Goal: Book appointment/travel/reservation

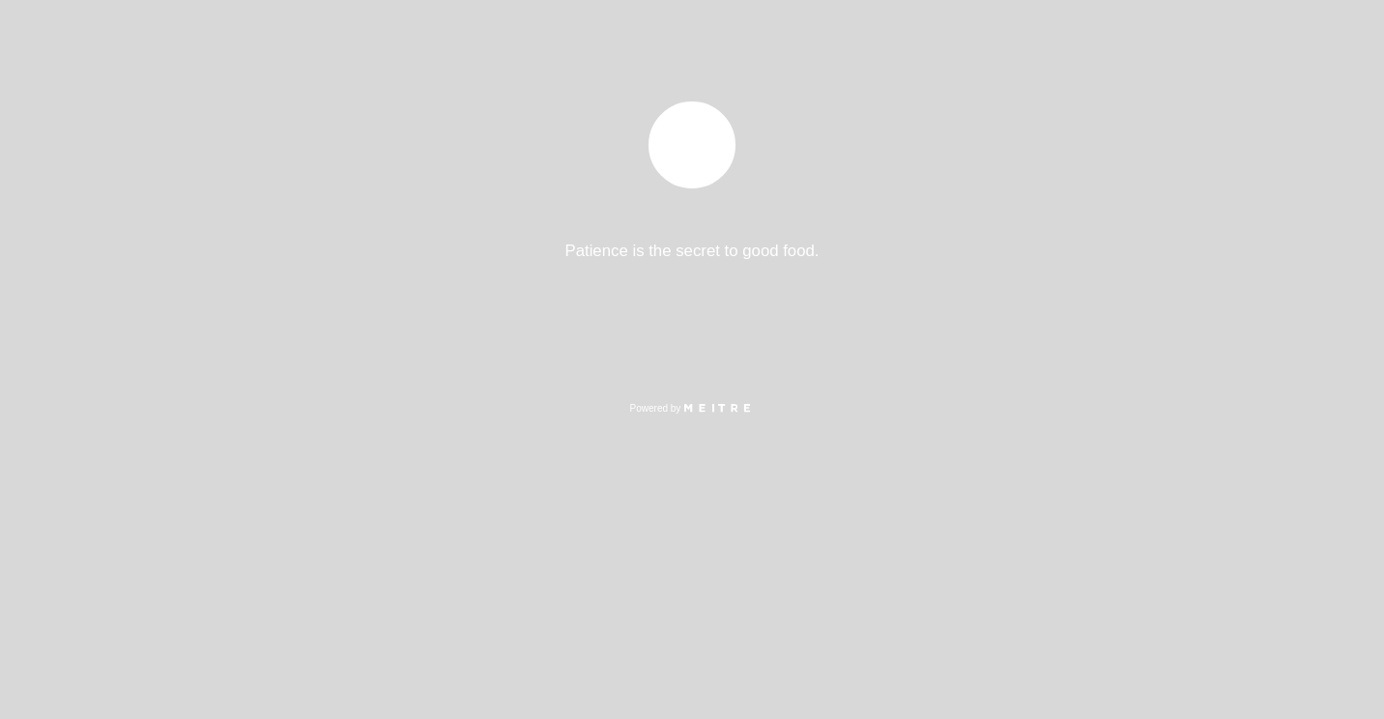
select select "es"
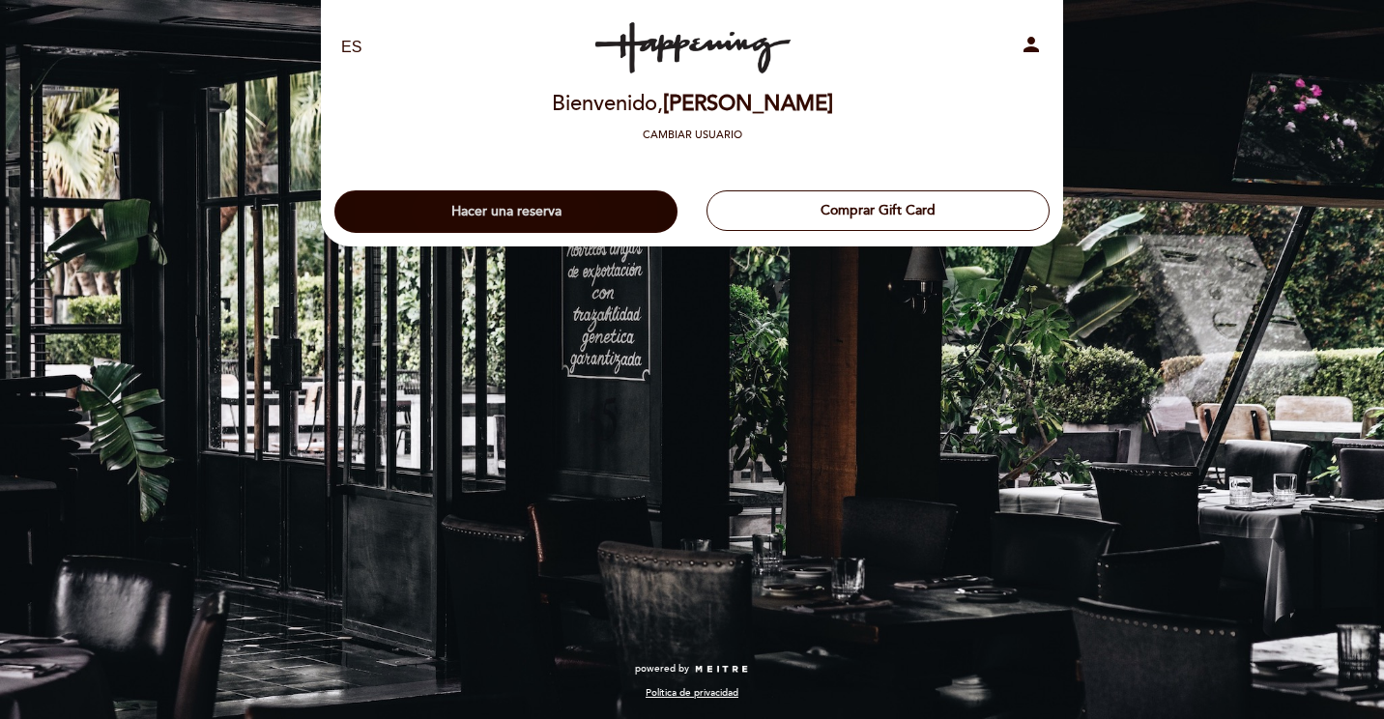
click at [520, 211] on button "Hacer una reserva" at bounding box center [505, 211] width 343 height 43
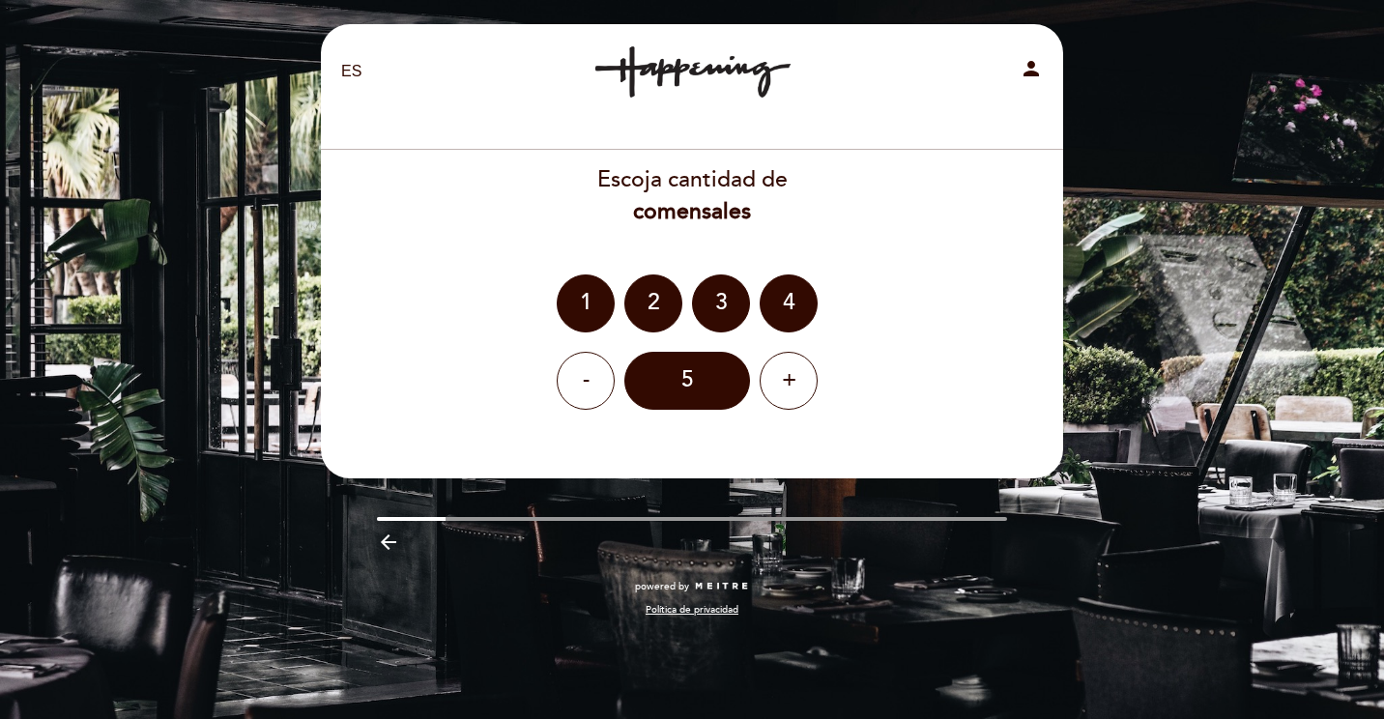
click at [295, 120] on div "EN ES PT Happening Costanera person [GEOGRAPHIC_DATA] Bienvenido, [PERSON_NAME]…" at bounding box center [692, 359] width 1384 height 719
click at [653, 310] on div "2" at bounding box center [653, 304] width 58 height 58
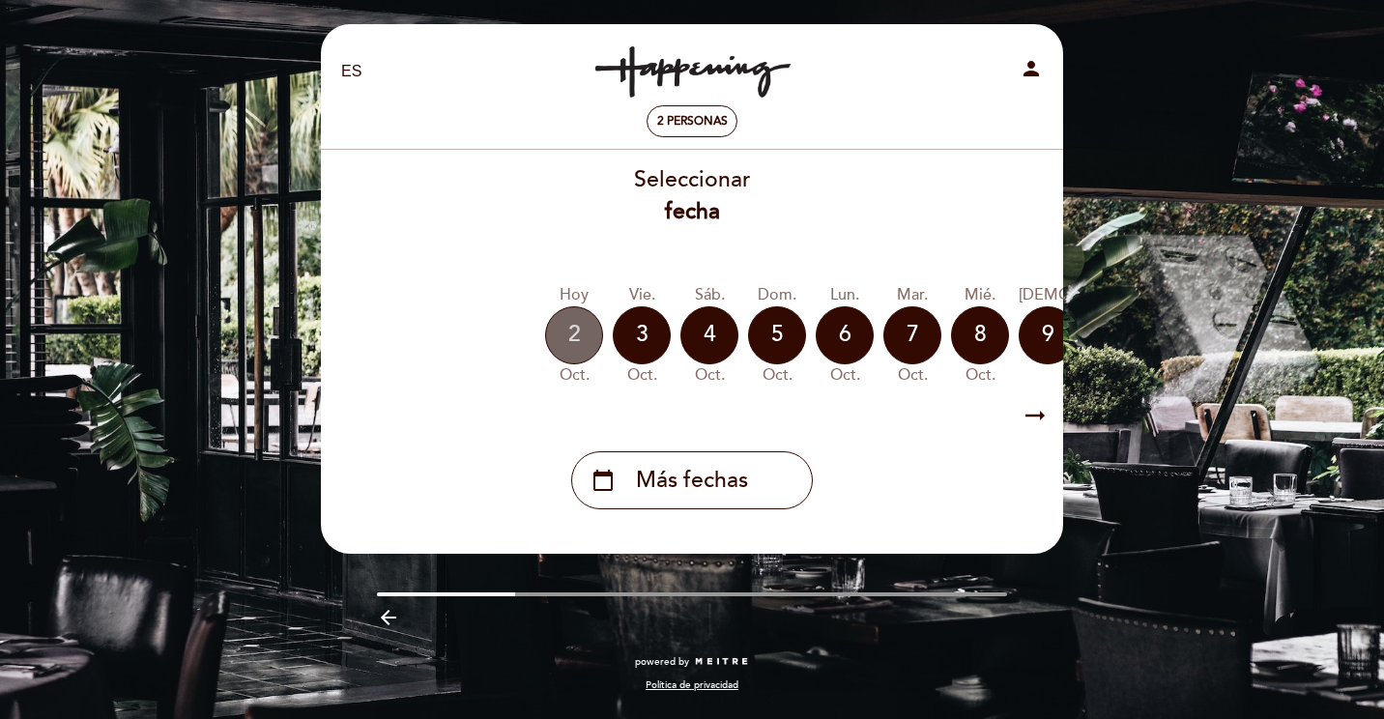
click at [569, 337] on div "2" at bounding box center [574, 335] width 58 height 58
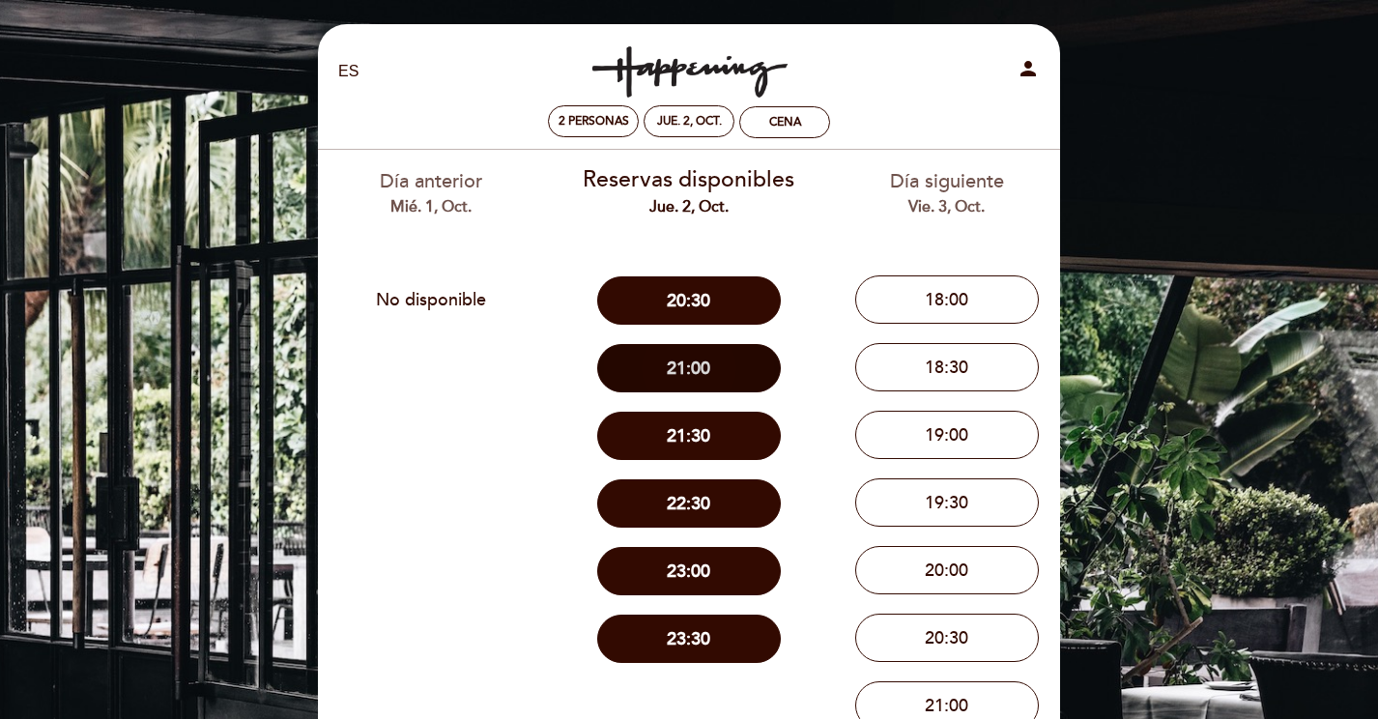
click at [691, 366] on button "21:00" at bounding box center [689, 368] width 184 height 48
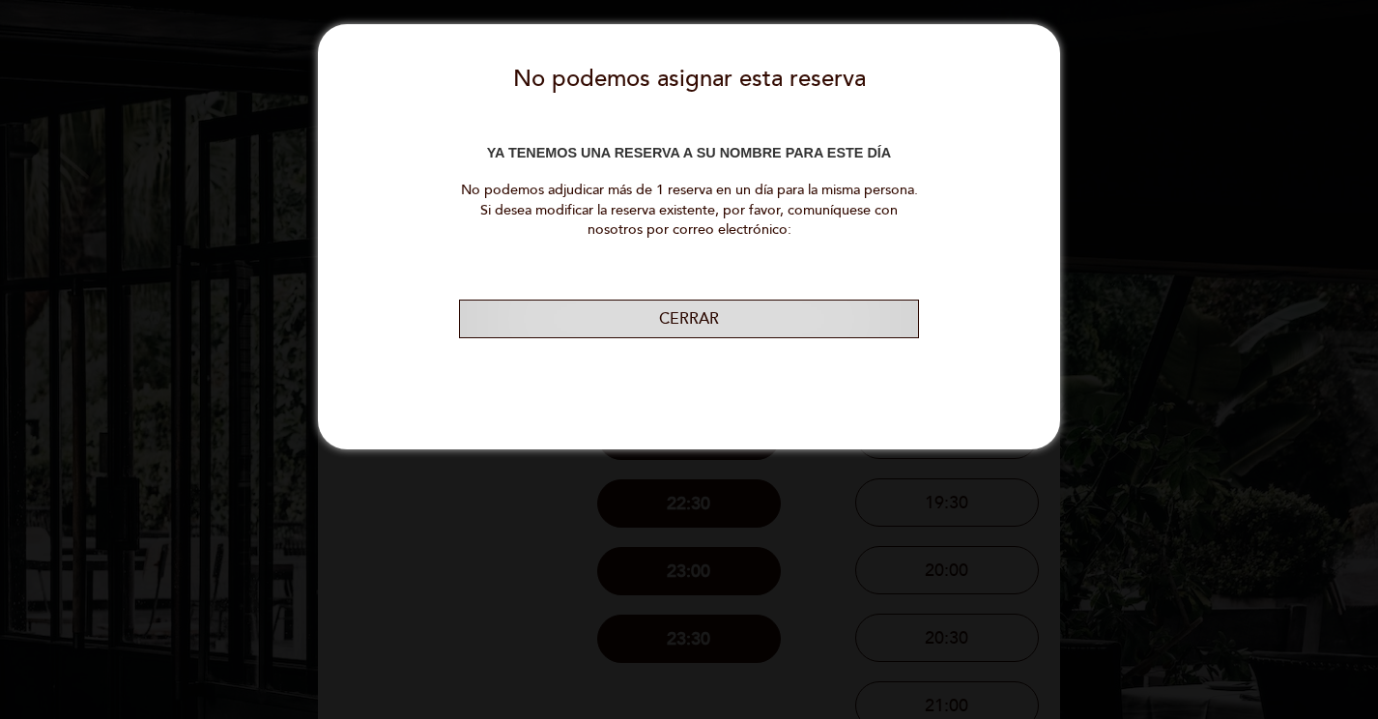
click at [690, 310] on button "Cerrar" at bounding box center [689, 320] width 460 height 40
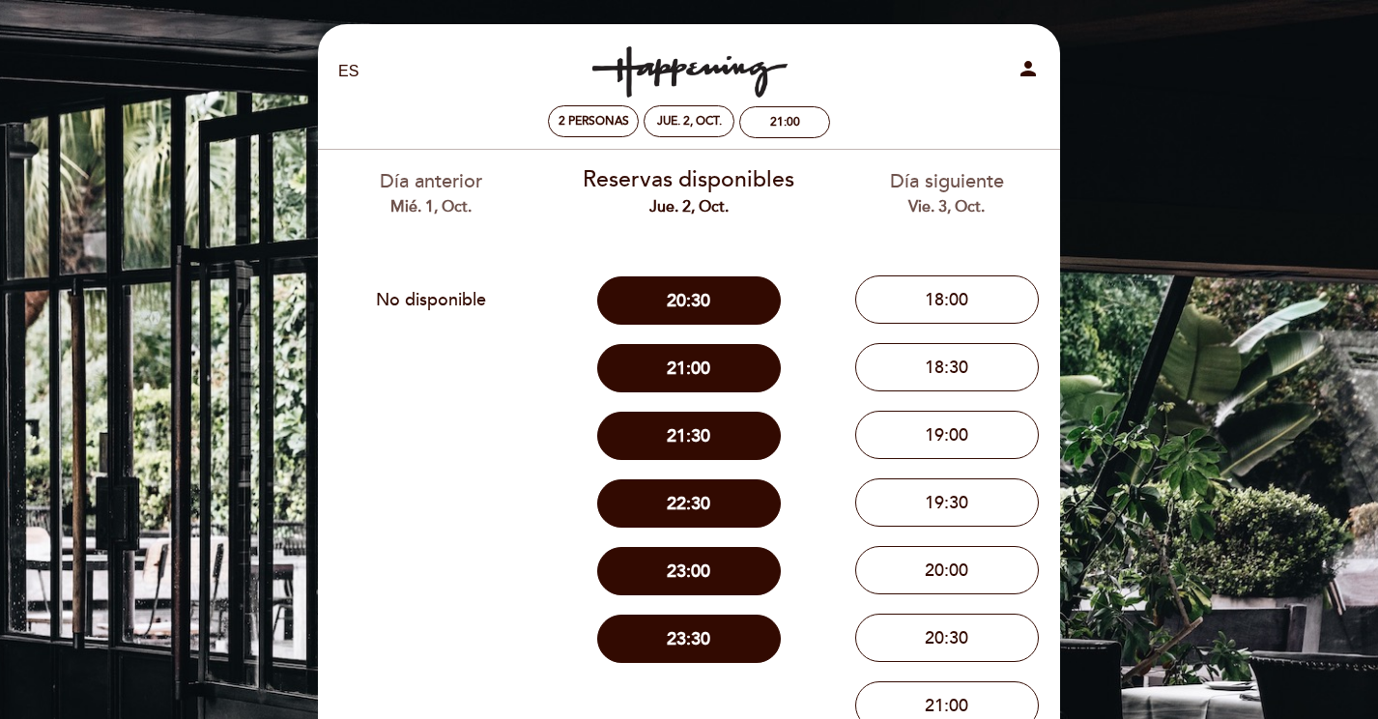
click at [1029, 69] on icon "person" at bounding box center [1028, 68] width 23 height 23
select select "es"
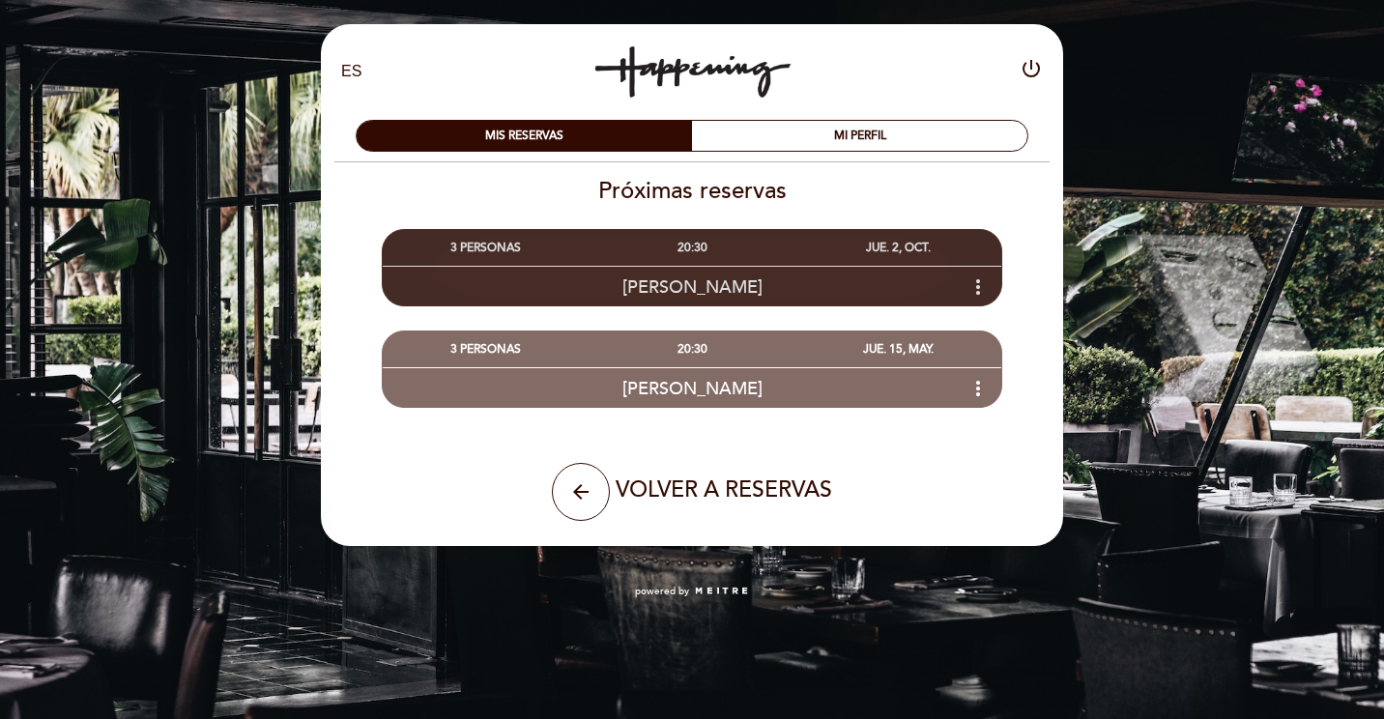
click at [691, 293] on span "[PERSON_NAME]" at bounding box center [693, 286] width 140 height 21
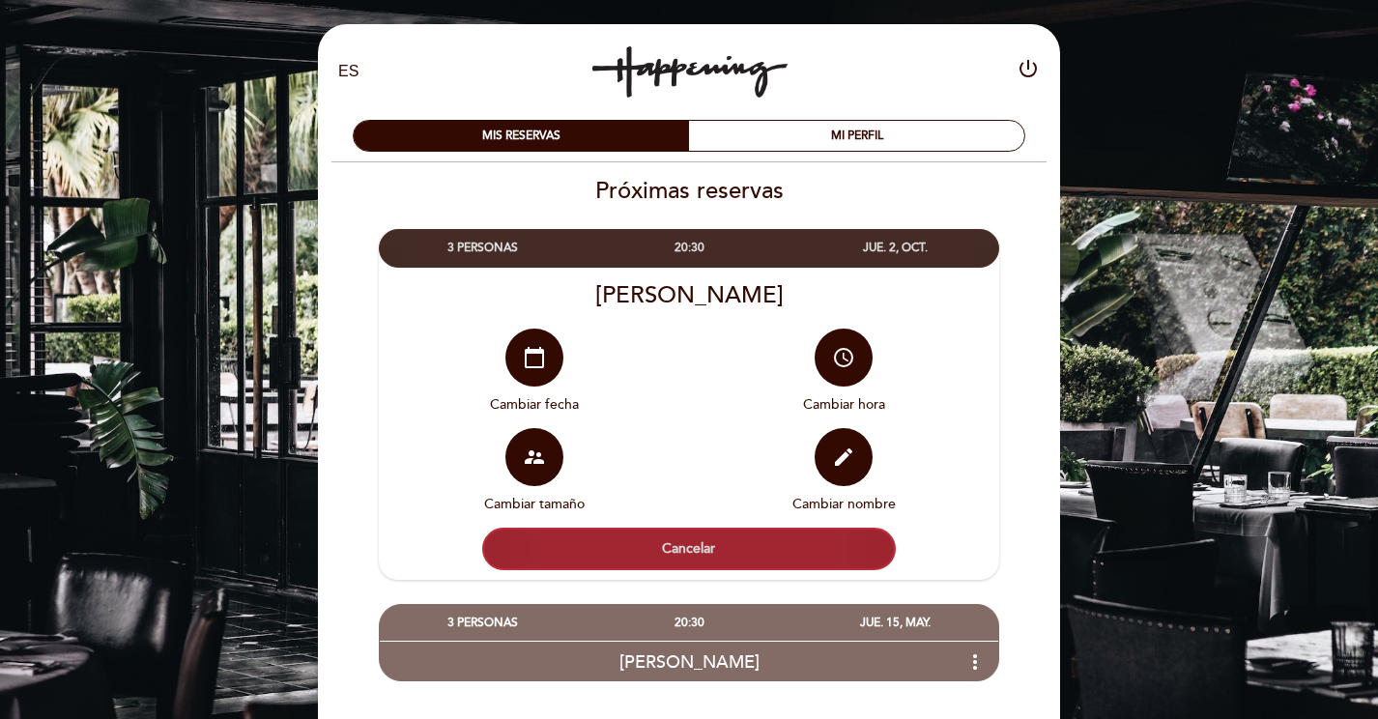
click at [696, 551] on button "Cancelar" at bounding box center [689, 549] width 414 height 43
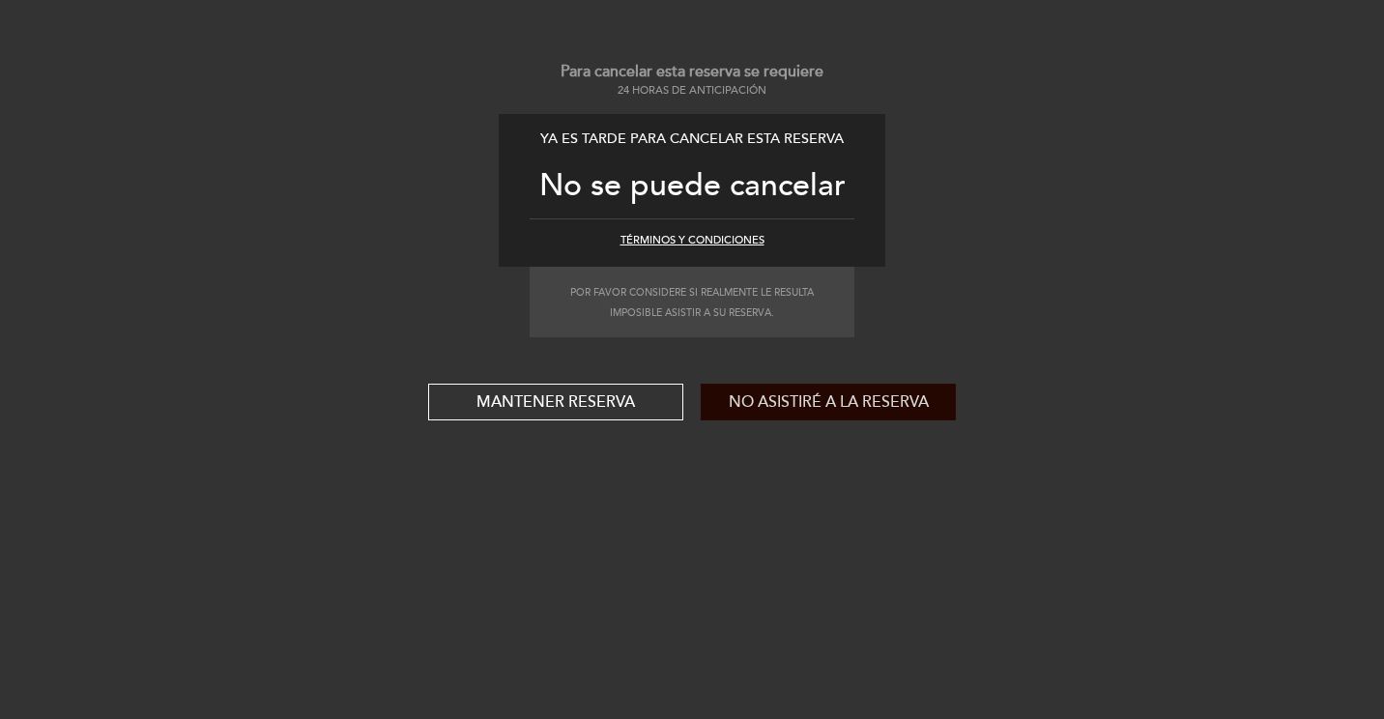
click at [818, 397] on button "No asistiré a la reserva" at bounding box center [828, 402] width 255 height 37
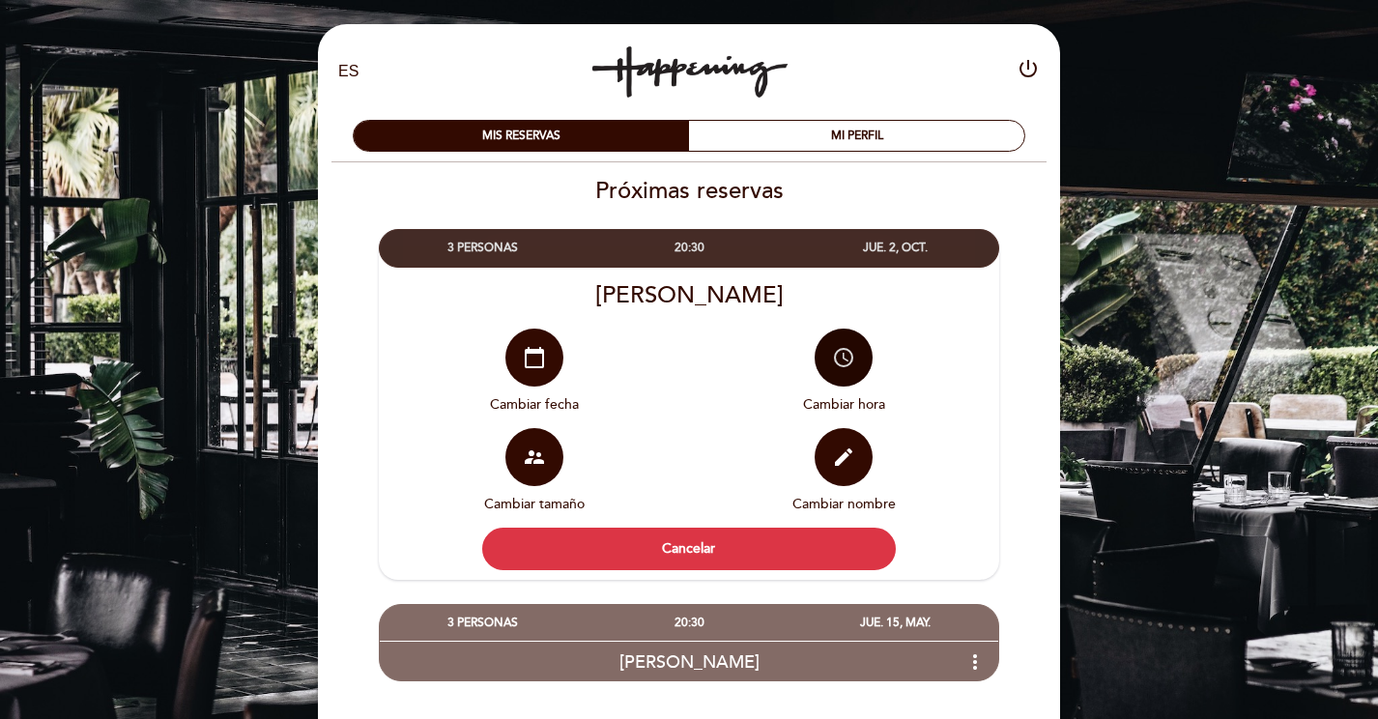
click at [839, 353] on icon "access_time" at bounding box center [843, 357] width 23 height 23
